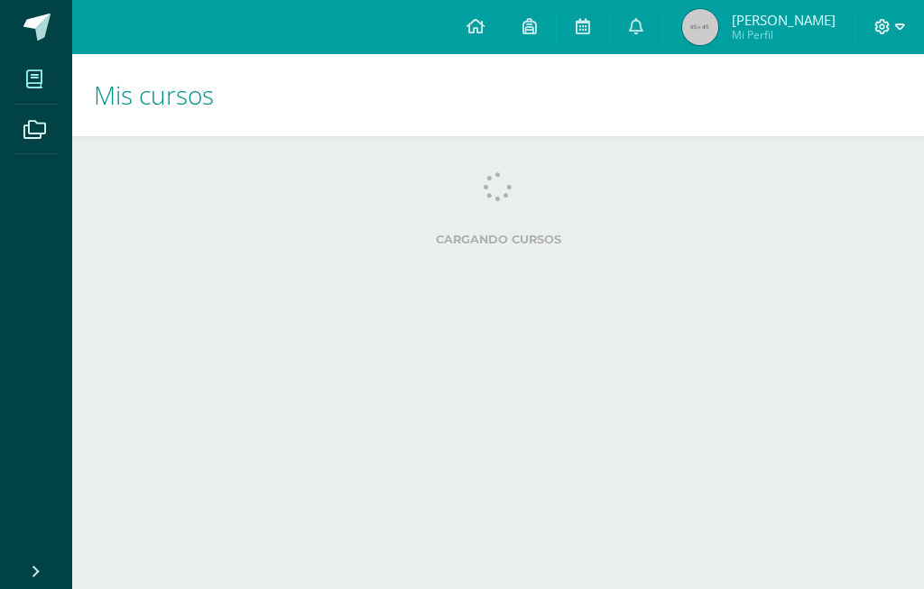
click at [898, 32] on icon at bounding box center [900, 27] width 10 height 16
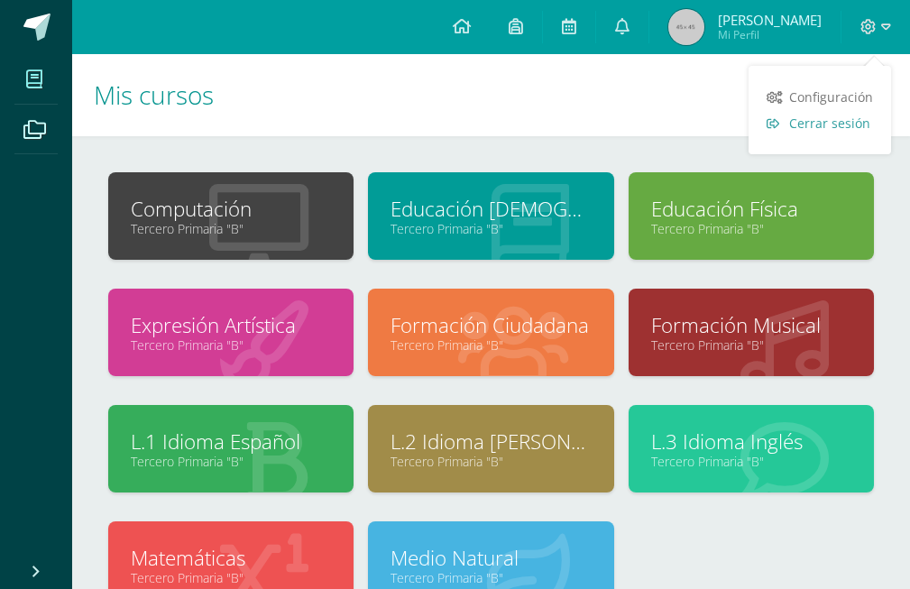
click at [832, 132] on link "Cerrar sesión" at bounding box center [820, 123] width 143 height 26
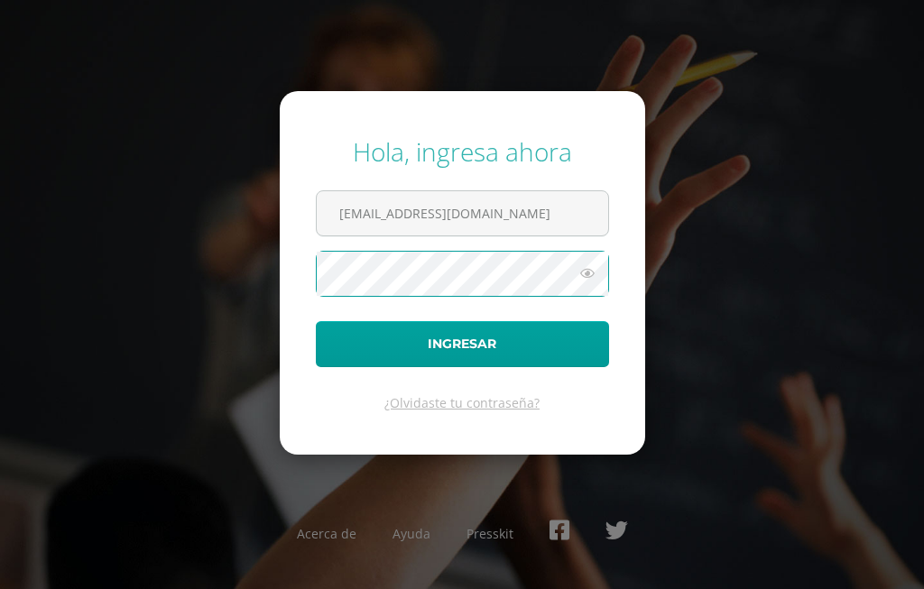
type input "[EMAIL_ADDRESS][DOMAIN_NAME]"
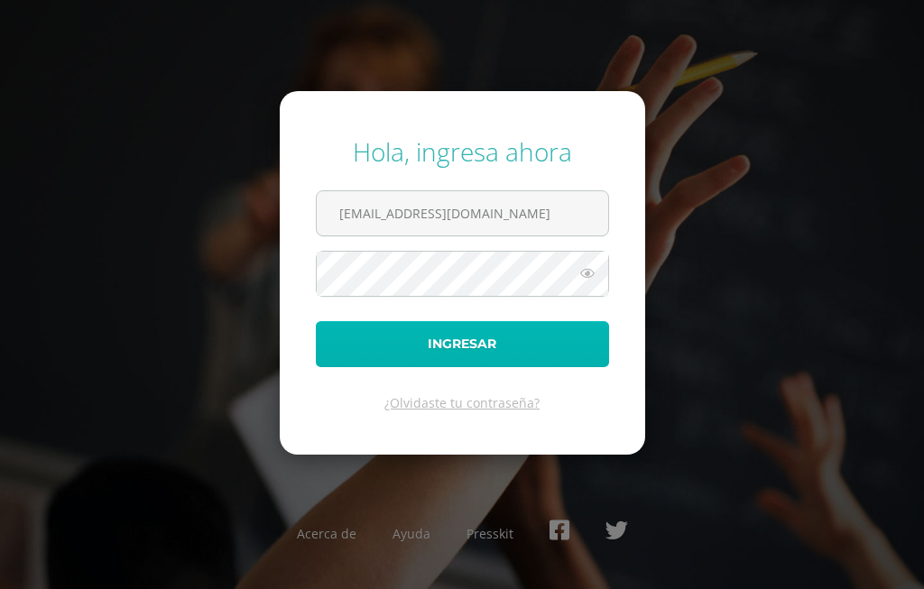
click at [476, 363] on button "Ingresar" at bounding box center [462, 344] width 293 height 46
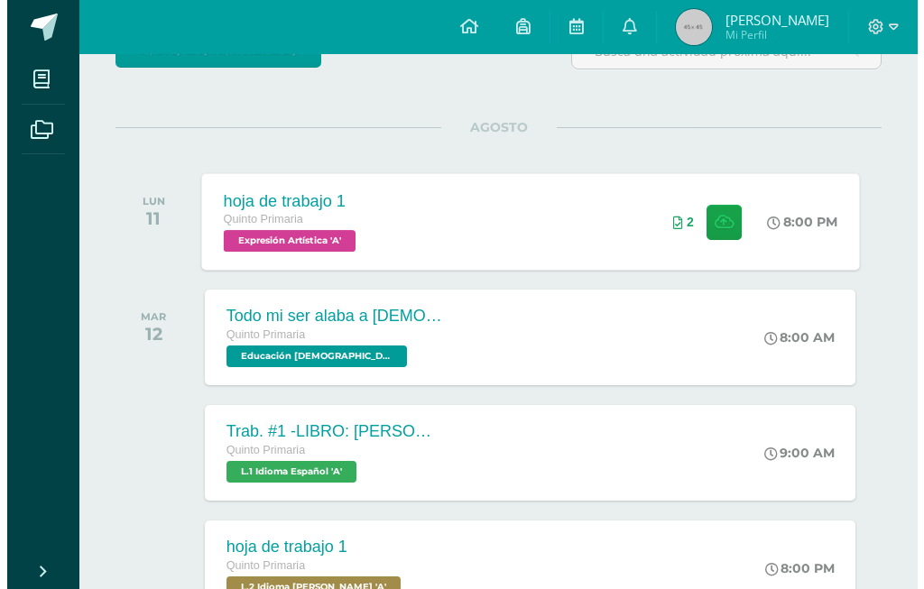
scroll to position [271, 0]
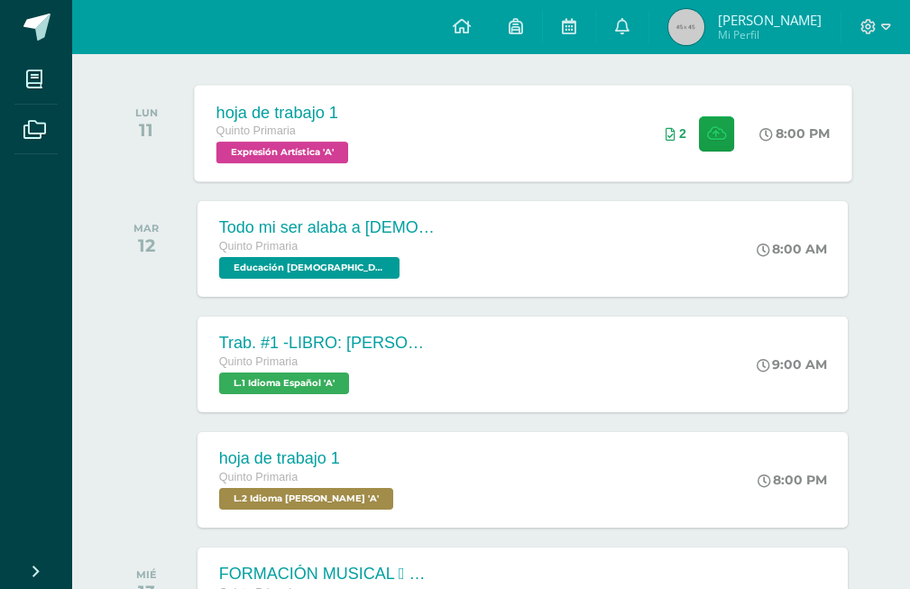
click at [534, 267] on div "Todo mi ser alaba a Dios Quinto Primaria Educación Cristiana 'A' 8:00 AM Todo m…" at bounding box center [523, 249] width 651 height 96
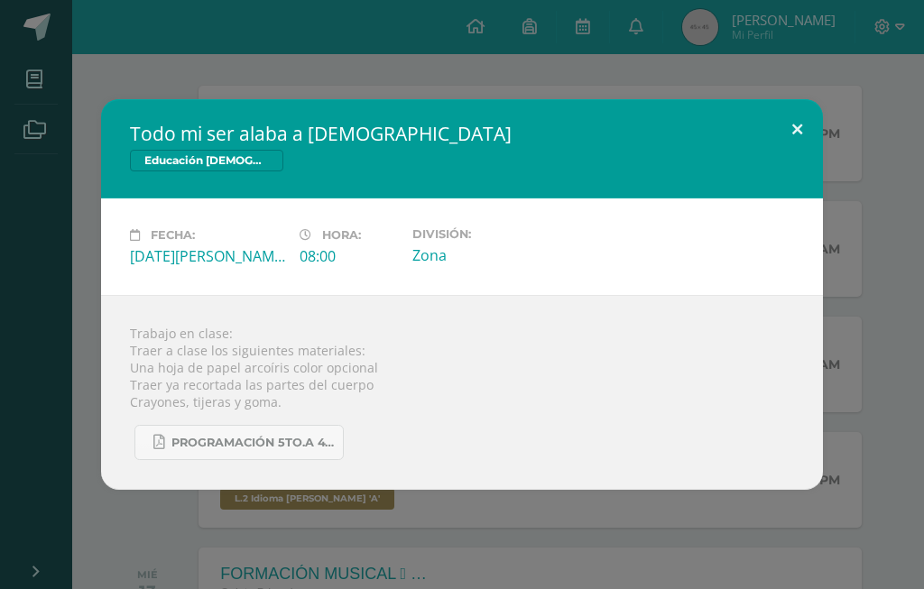
click at [797, 122] on button at bounding box center [797, 129] width 51 height 61
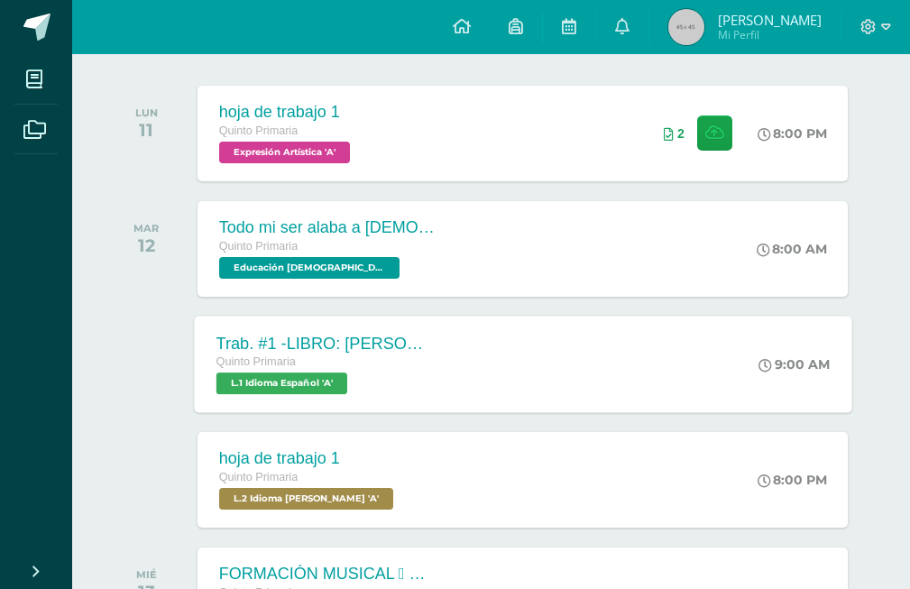
click at [421, 366] on div "Quinto Primaria" at bounding box center [325, 363] width 218 height 20
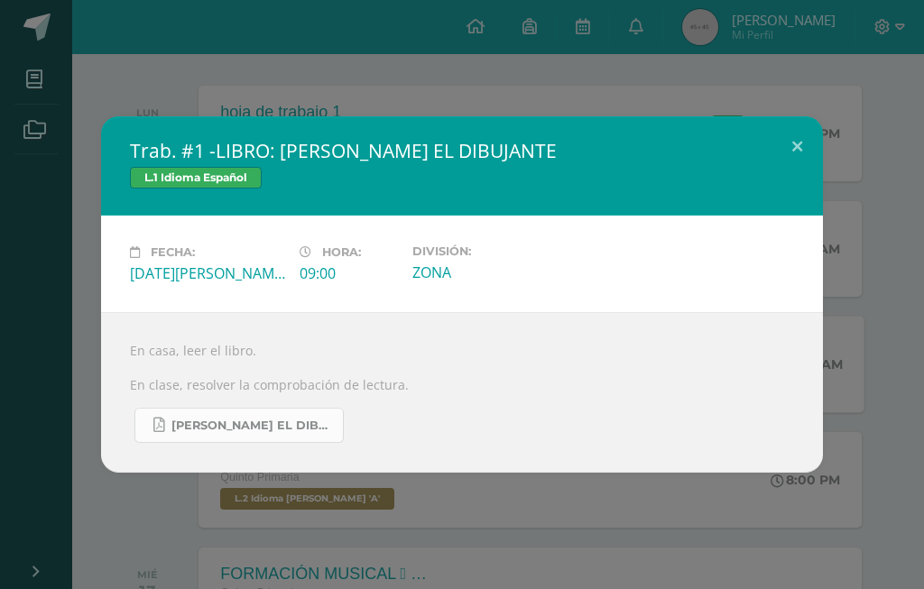
click at [275, 411] on link "ENRIQUE EL DIBUJANTE.pdf" at bounding box center [238, 425] width 209 height 35
